Goal: Find specific page/section: Find specific page/section

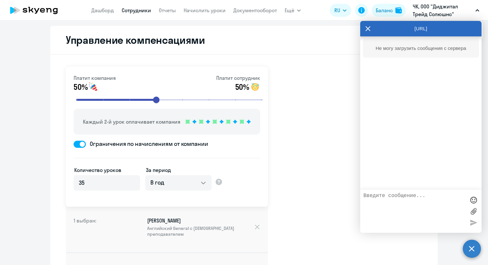
select select "YEARLY"
click at [370, 28] on icon at bounding box center [367, 28] width 5 height 15
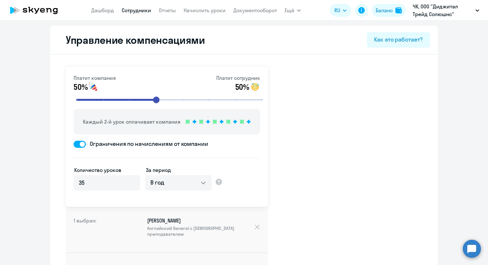
click at [471, 246] on circle at bounding box center [472, 249] width 18 height 18
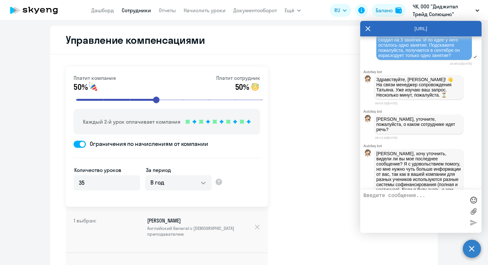
scroll to position [542, 0]
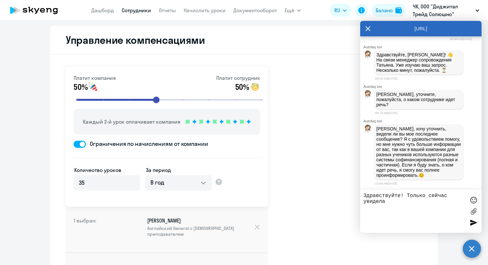
type textarea "Здравствуйте! Только сейчас увидела"
click at [396, 204] on textarea "Здравствуйте! Только сейчас увидела" at bounding box center [414, 211] width 102 height 37
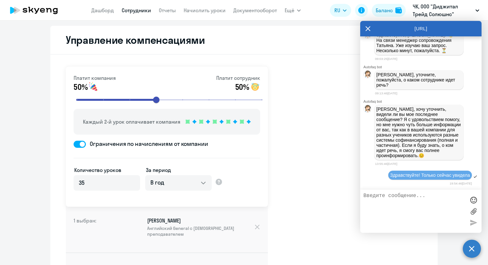
paste textarea "[PERSON_NAME]"
type textarea "[PERSON_NAME]"
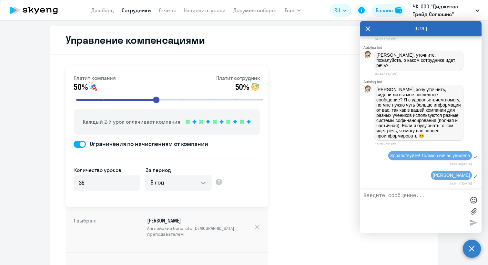
scroll to position [583, 0]
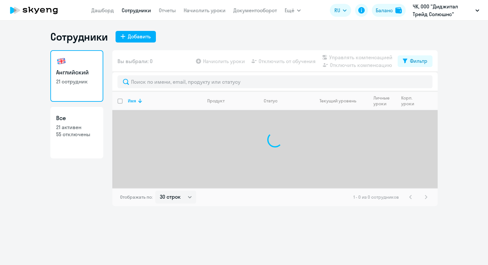
select select "30"
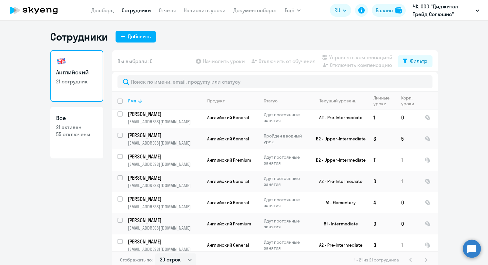
scroll to position [303, 0]
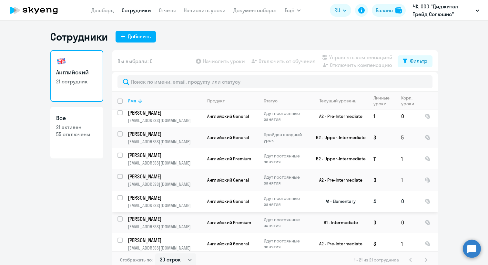
click at [153, 196] on p "[PERSON_NAME]" at bounding box center [164, 197] width 73 height 7
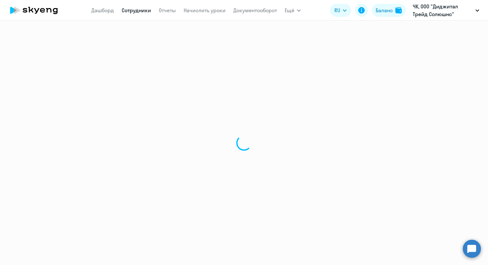
select select "english"
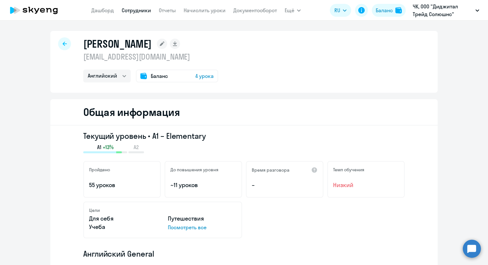
click at [144, 44] on h1 "[PERSON_NAME]" at bounding box center [117, 43] width 68 height 13
copy div "[PERSON_NAME]"
